Goal: Navigation & Orientation: Go to known website

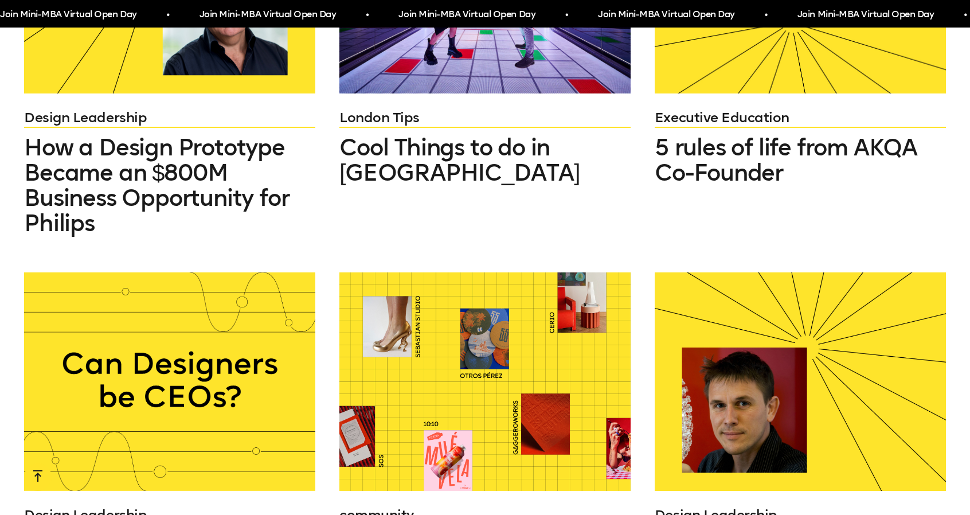
scroll to position [1204, 0]
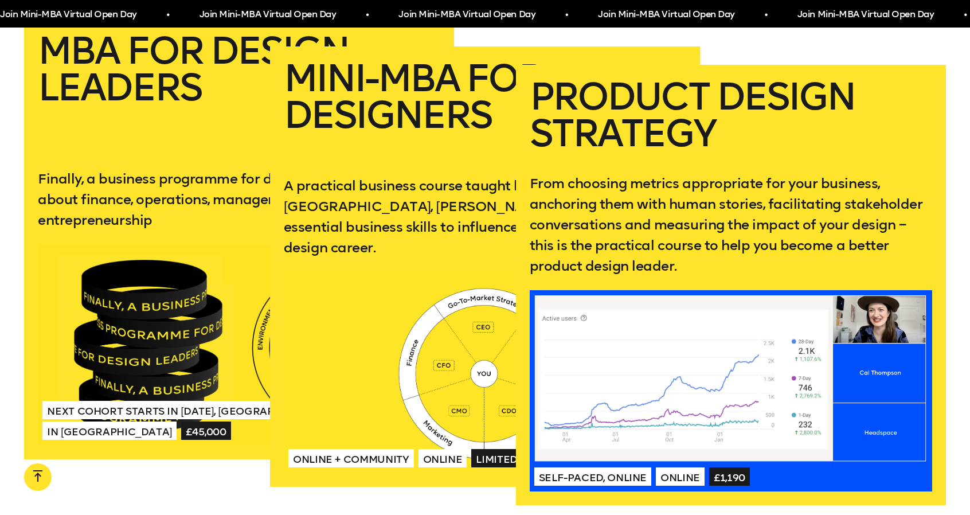
scroll to position [2178, 0]
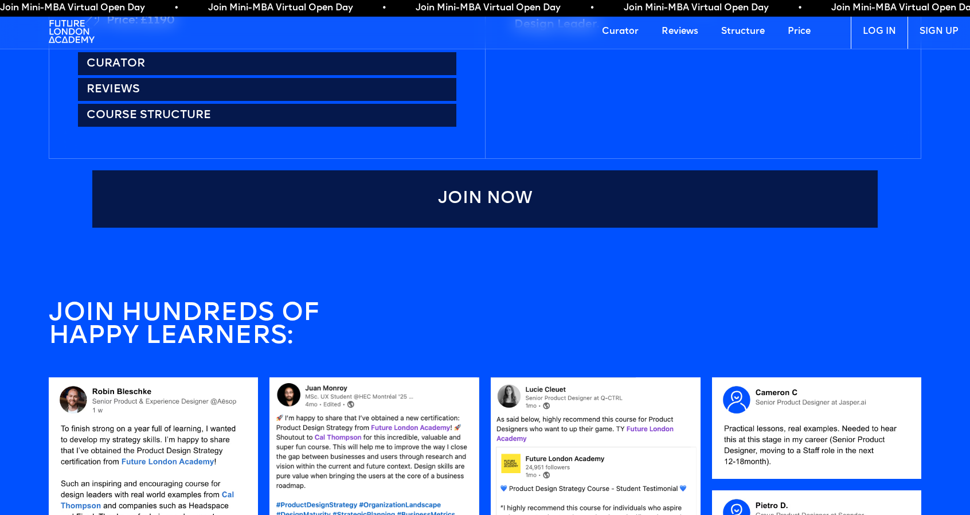
scroll to position [1032, 0]
